Goal: Check status: Check status

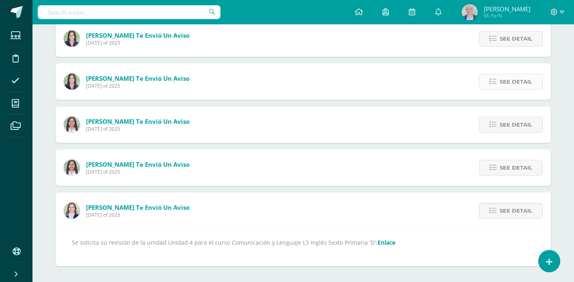
click at [503, 84] on span "See detail" at bounding box center [515, 81] width 32 height 15
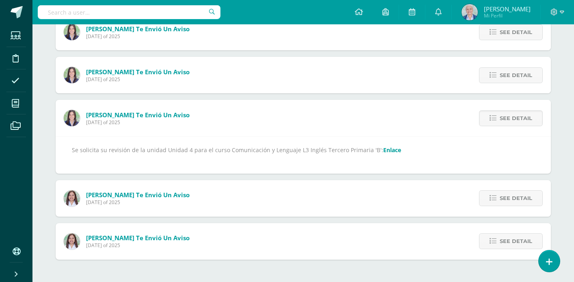
scroll to position [234, 0]
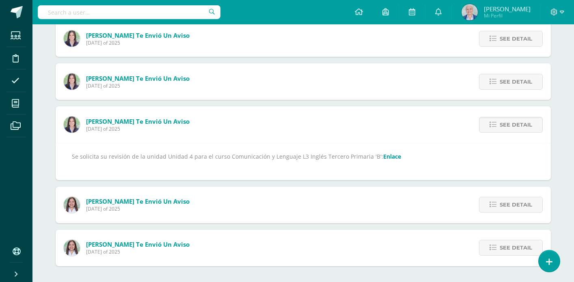
click at [388, 157] on link "Enlace" at bounding box center [392, 157] width 18 height 8
click at [504, 86] on span "See detail" at bounding box center [515, 81] width 32 height 15
click at [386, 158] on link "Enlace" at bounding box center [389, 157] width 18 height 8
drag, startPoint x: 497, startPoint y: 85, endPoint x: 479, endPoint y: 88, distance: 18.0
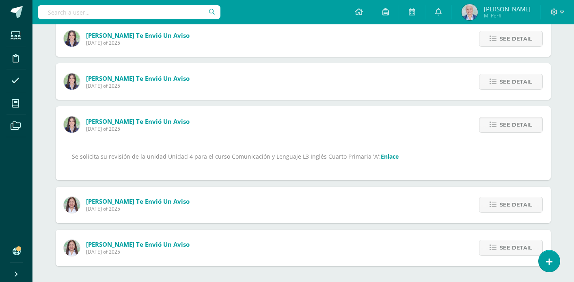
click at [497, 86] on link "See detail" at bounding box center [511, 82] width 64 height 16
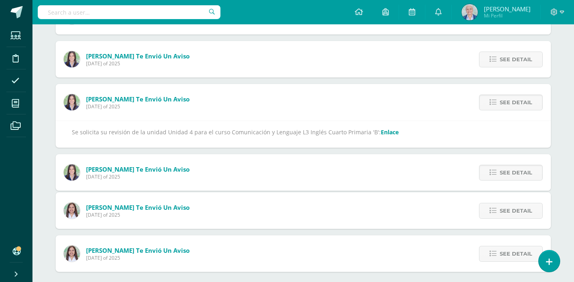
scroll to position [148, 0]
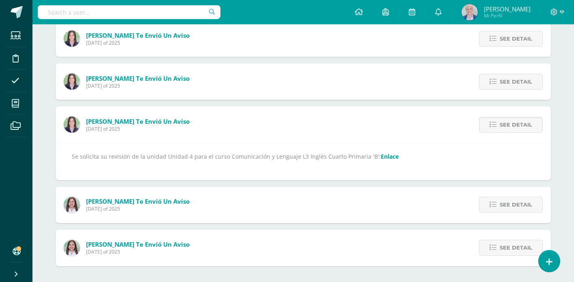
click at [380, 156] on link "Enlace" at bounding box center [389, 157] width 18 height 8
click at [502, 84] on span "See detail" at bounding box center [515, 81] width 32 height 15
click at [385, 157] on link "Enlace" at bounding box center [389, 157] width 18 height 8
click at [503, 83] on span "See detail" at bounding box center [515, 81] width 32 height 15
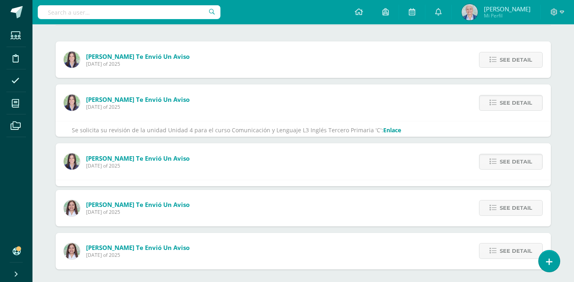
scroll to position [62, 0]
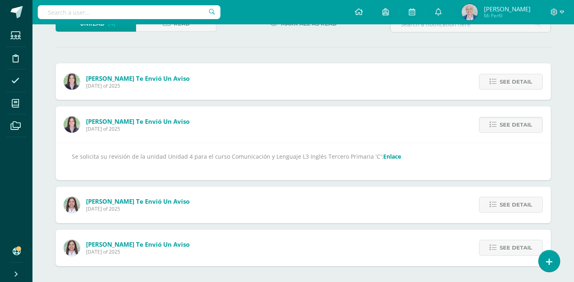
click at [386, 155] on link "Enlace" at bounding box center [392, 157] width 18 height 8
click at [498, 85] on link "See detail" at bounding box center [511, 82] width 64 height 16
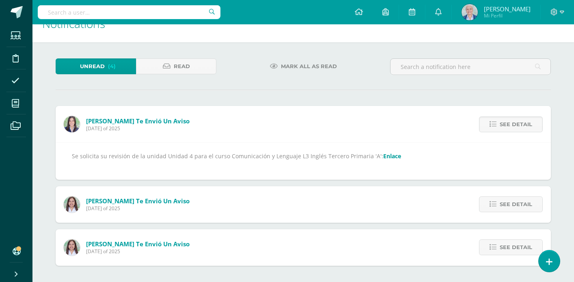
scroll to position [19, 0]
click at [388, 157] on link "Enlace" at bounding box center [392, 157] width 18 height 8
click at [441, 16] on span at bounding box center [438, 12] width 6 height 9
